Goal: Information Seeking & Learning: Learn about a topic

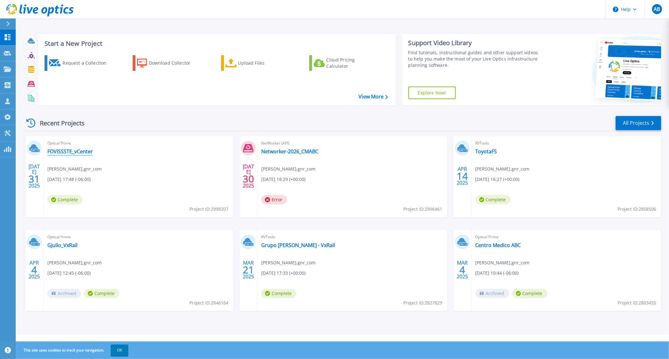
click at [83, 151] on link "FOVISSSTE_vCenter" at bounding box center [70, 151] width 46 height 6
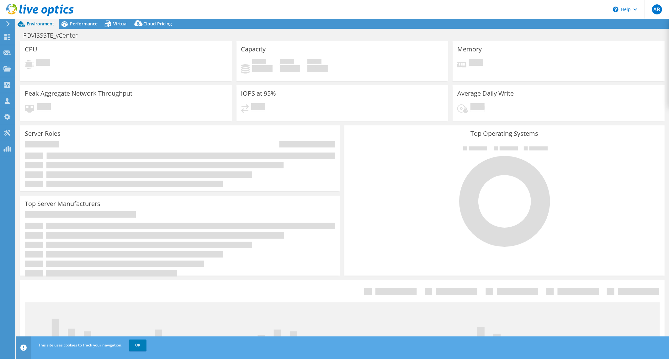
select select "USD"
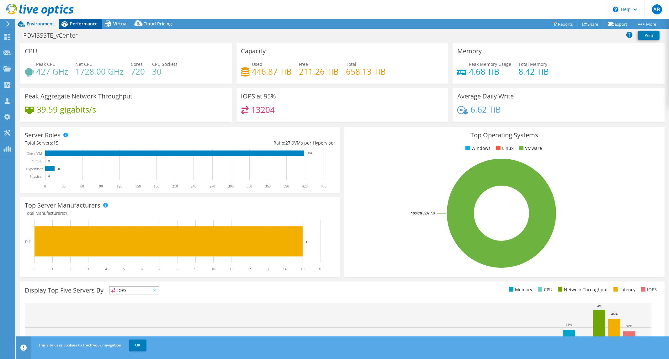
click at [91, 26] on span "Performance" at bounding box center [84, 24] width 28 height 6
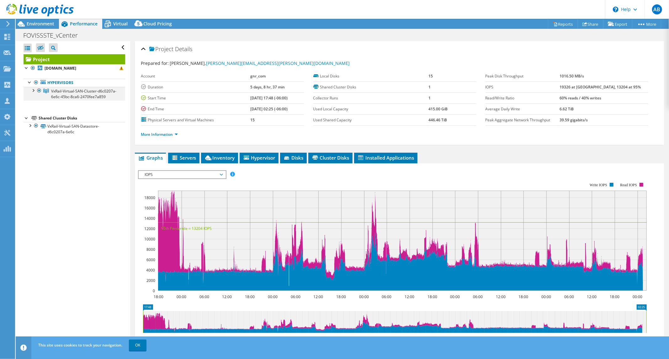
click at [35, 92] on div at bounding box center [33, 90] width 6 height 6
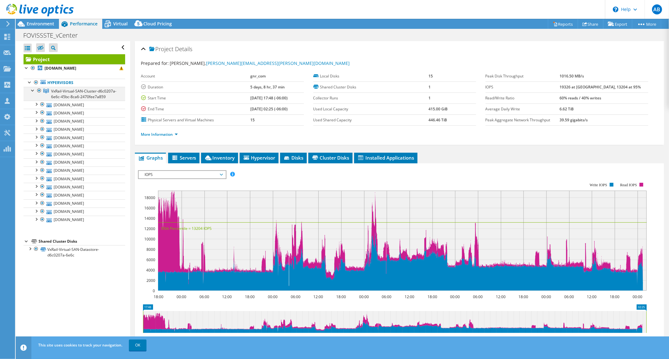
click at [35, 92] on div at bounding box center [33, 90] width 6 height 6
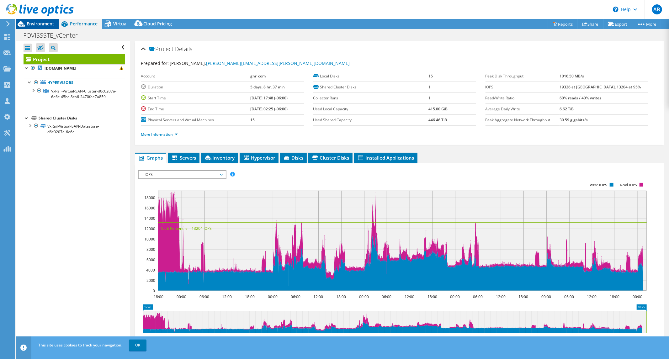
click at [48, 24] on span "Environment" at bounding box center [41, 24] width 28 height 6
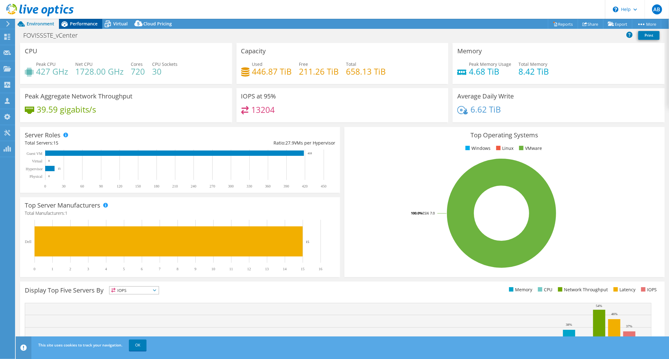
click at [90, 24] on span "Performance" at bounding box center [84, 24] width 28 height 6
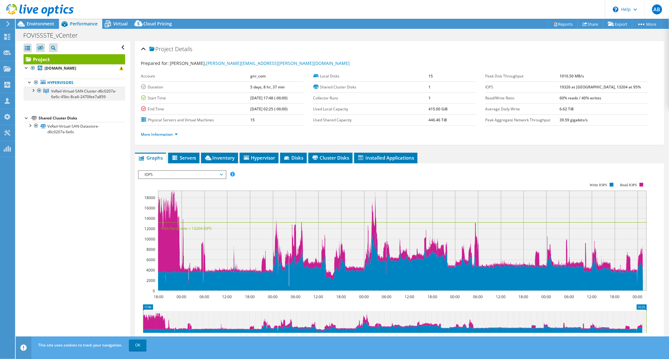
click at [33, 91] on div at bounding box center [33, 90] width 6 height 6
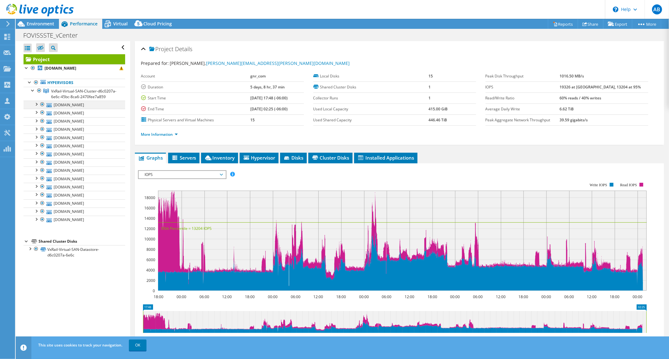
click at [37, 107] on div at bounding box center [36, 104] width 6 height 6
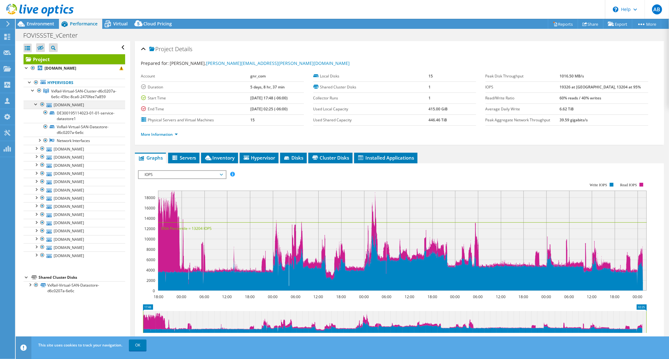
click at [37, 107] on div at bounding box center [36, 104] width 6 height 6
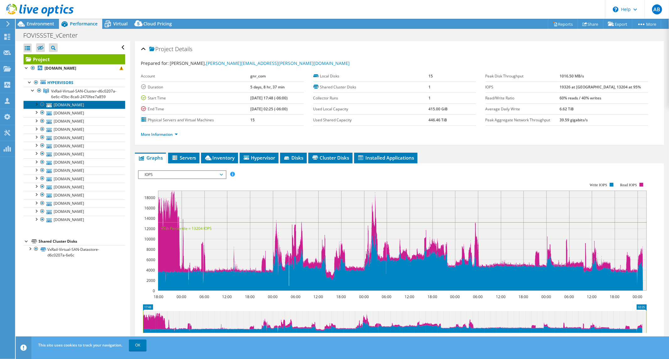
click at [77, 109] on link "[DOMAIN_NAME]" at bounding box center [75, 105] width 102 height 8
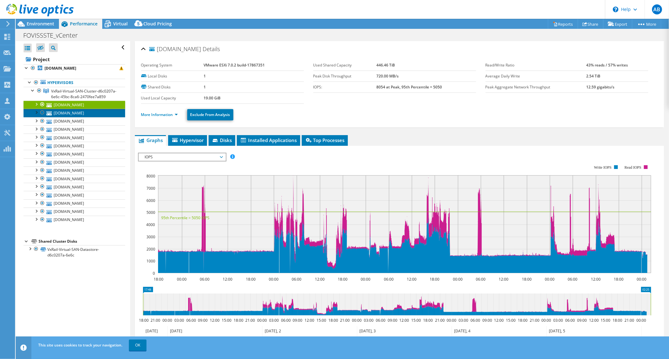
click at [78, 117] on link "[DOMAIN_NAME]" at bounding box center [75, 113] width 102 height 8
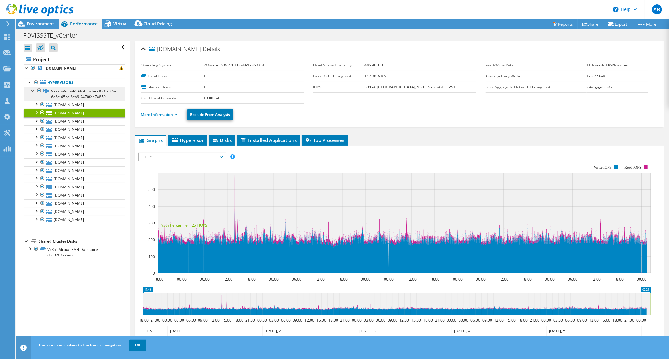
click at [72, 96] on span "VxRail-Virtual-SAN-Cluster-d6c0207a-6e6c-45bc-8ca6-2470fee7a859" at bounding box center [83, 94] width 65 height 11
